Goal: Check status

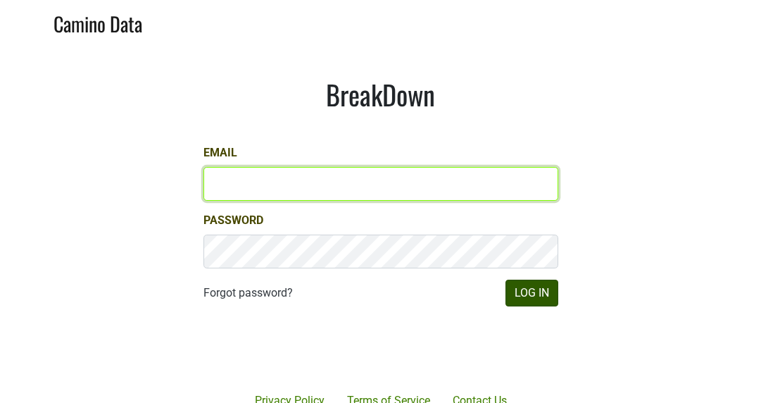
type input "[PERSON_NAME][EMAIL_ADDRESS][DOMAIN_NAME]"
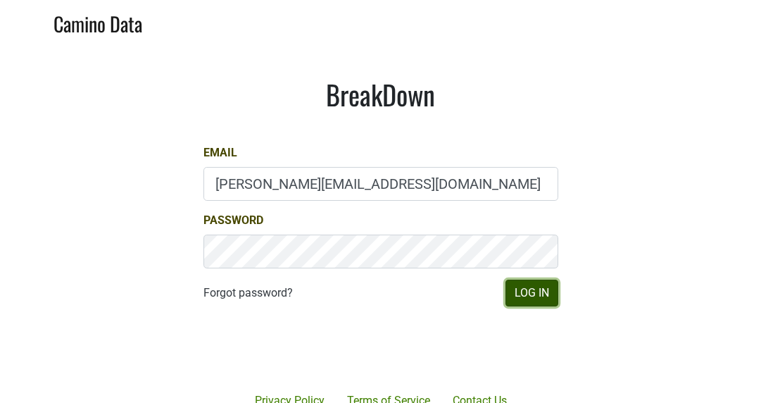
click at [532, 290] on button "Log In" at bounding box center [532, 293] width 53 height 27
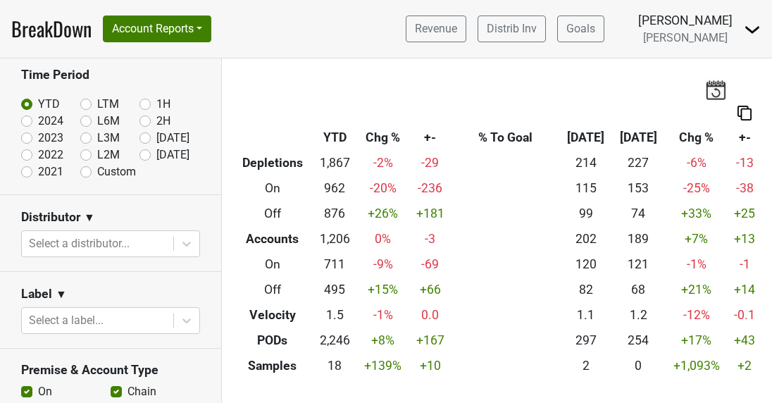
scroll to position [144, 0]
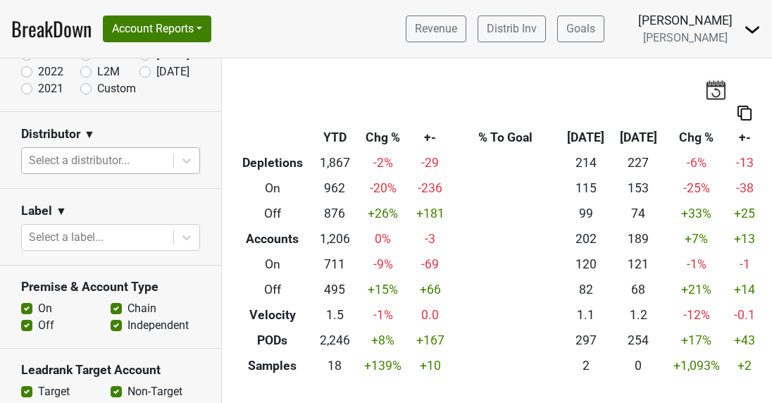
click at [131, 154] on div at bounding box center [97, 161] width 137 height 20
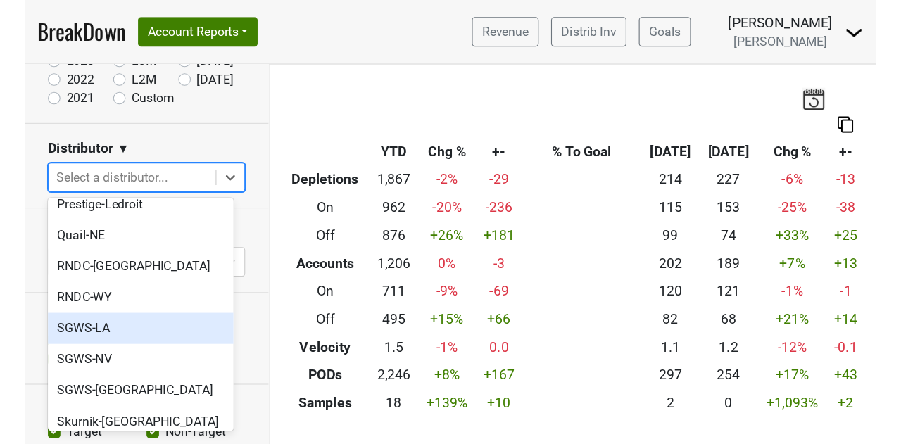
scroll to position [520, 0]
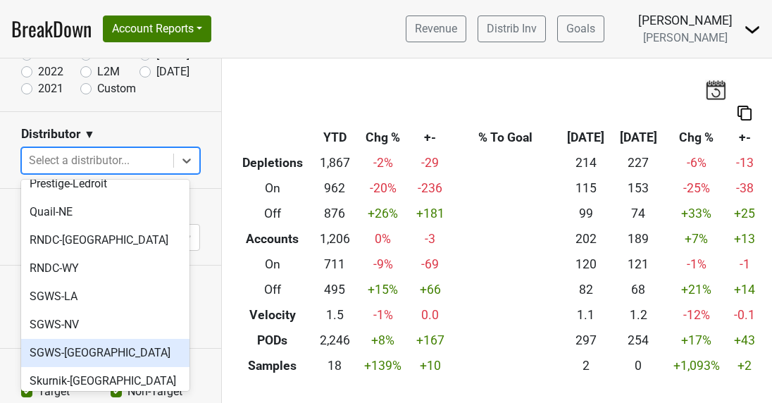
click at [64, 339] on div "SGWS-[GEOGRAPHIC_DATA]" at bounding box center [105, 353] width 168 height 28
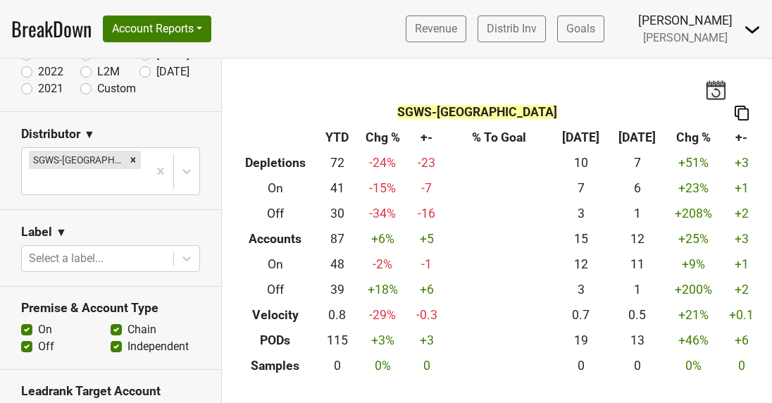
click at [127, 321] on label "Chain" at bounding box center [141, 329] width 29 height 17
click at [111, 321] on input "Chain" at bounding box center [116, 328] width 11 height 14
checkbox input "false"
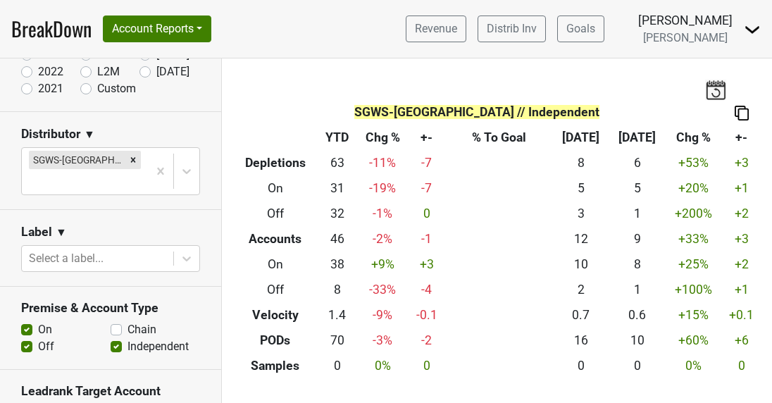
click at [127, 338] on label "Independent" at bounding box center [157, 346] width 61 height 17
click at [111, 338] on input "Independent" at bounding box center [116, 345] width 11 height 14
checkbox input "false"
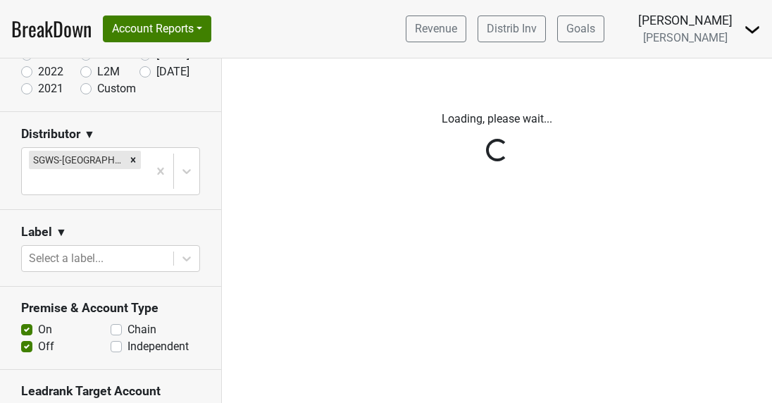
click at [26, 325] on div "Reset filters Time Period YTD LTM 1H 2024 L6M 2H 2023 L3M Aug '25 2022 L2M Sep …" at bounding box center [111, 230] width 222 height 344
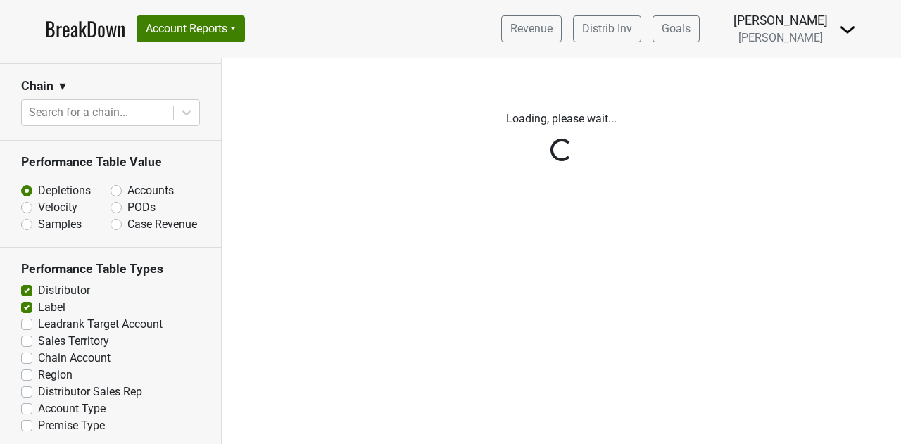
scroll to position [0, 0]
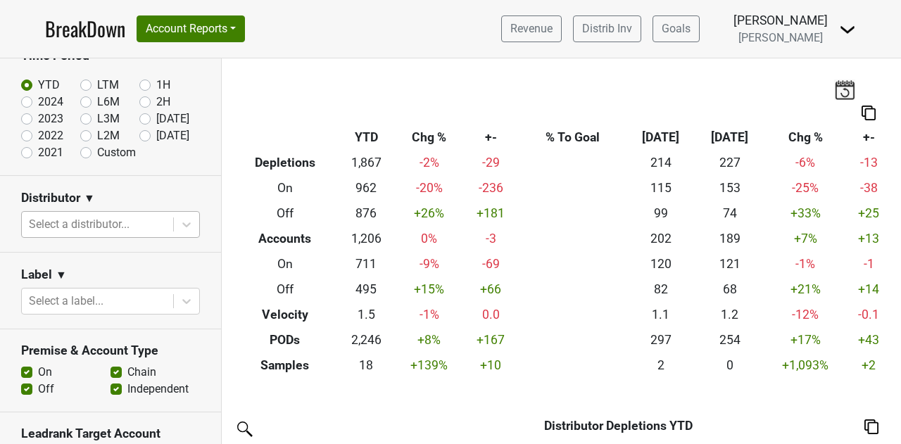
scroll to position [81, 0]
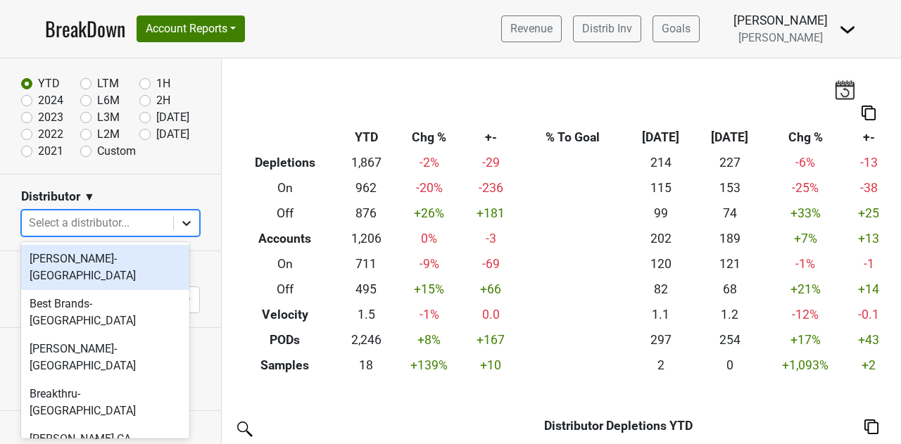
click at [180, 227] on icon at bounding box center [187, 223] width 14 height 14
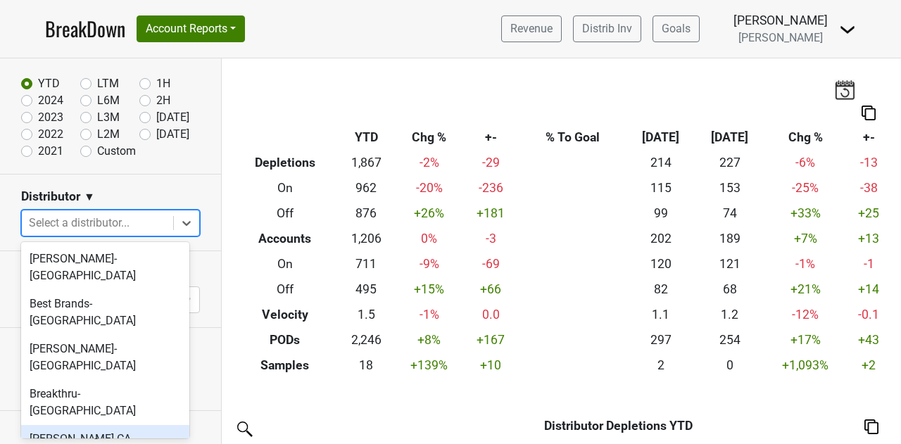
click at [87, 425] on div "[PERSON_NAME]-CA" at bounding box center [105, 439] width 168 height 28
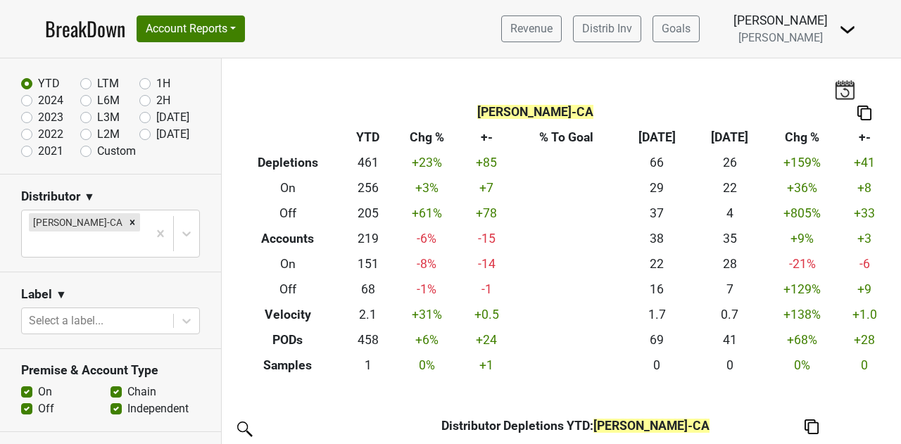
click at [127, 384] on label "Chain" at bounding box center [141, 392] width 29 height 17
click at [111, 384] on input "Chain" at bounding box center [116, 391] width 11 height 14
checkbox input "false"
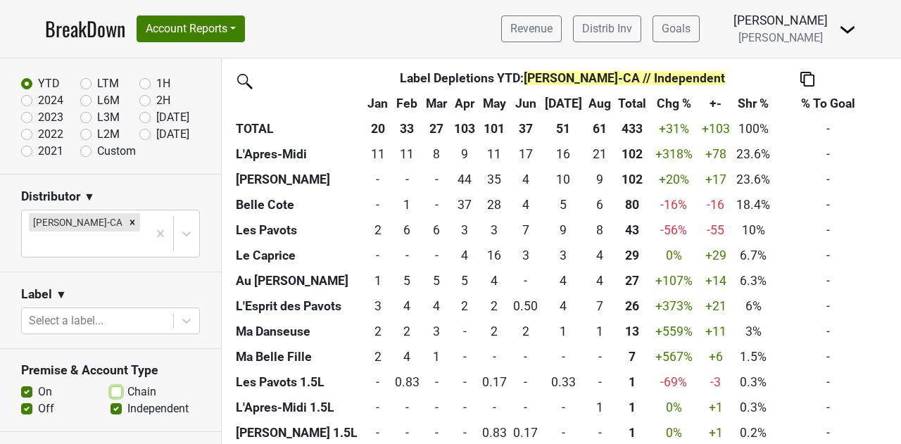
scroll to position [527, 0]
